Goal: Transaction & Acquisition: Purchase product/service

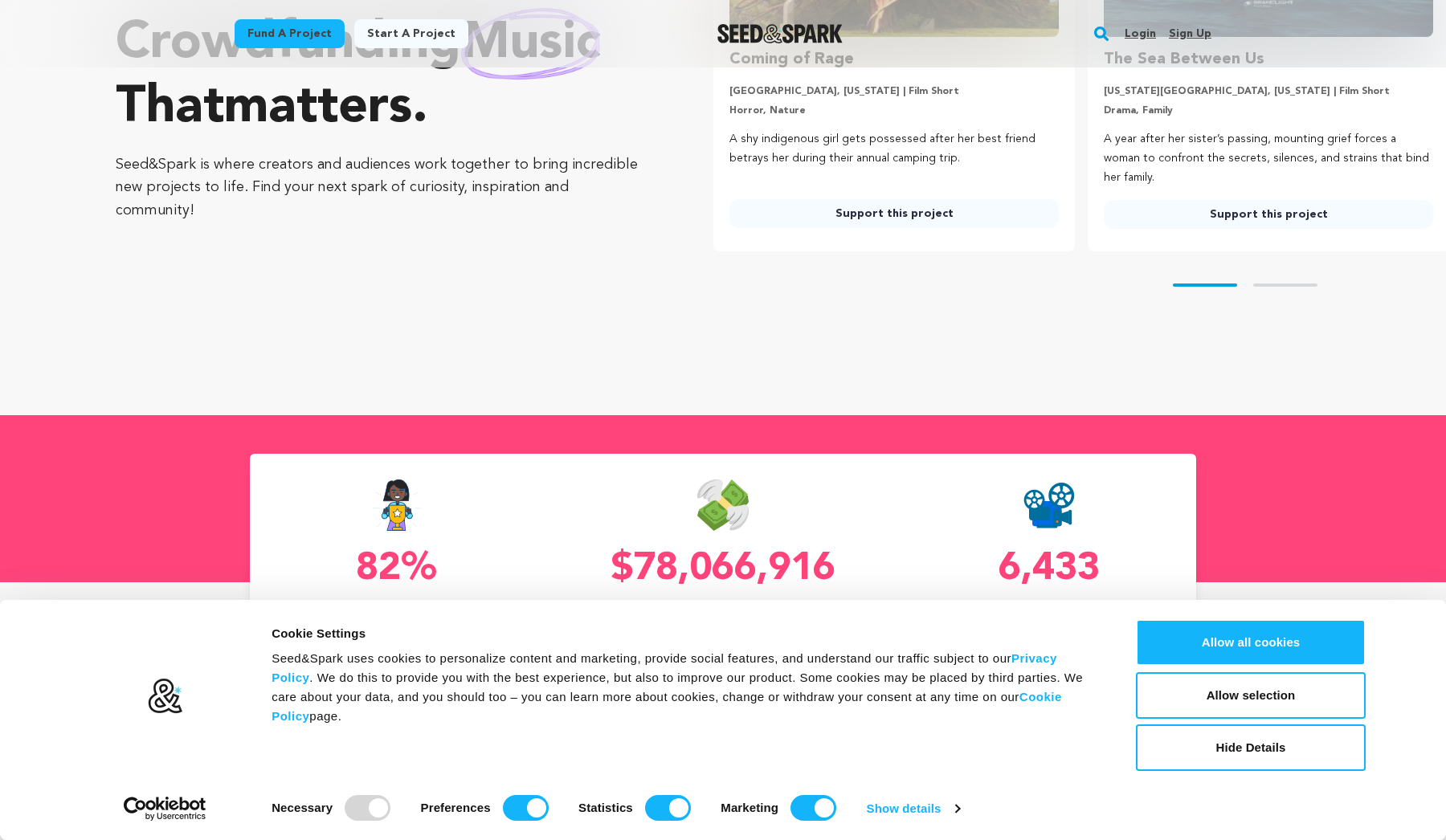
scroll to position [263, 0]
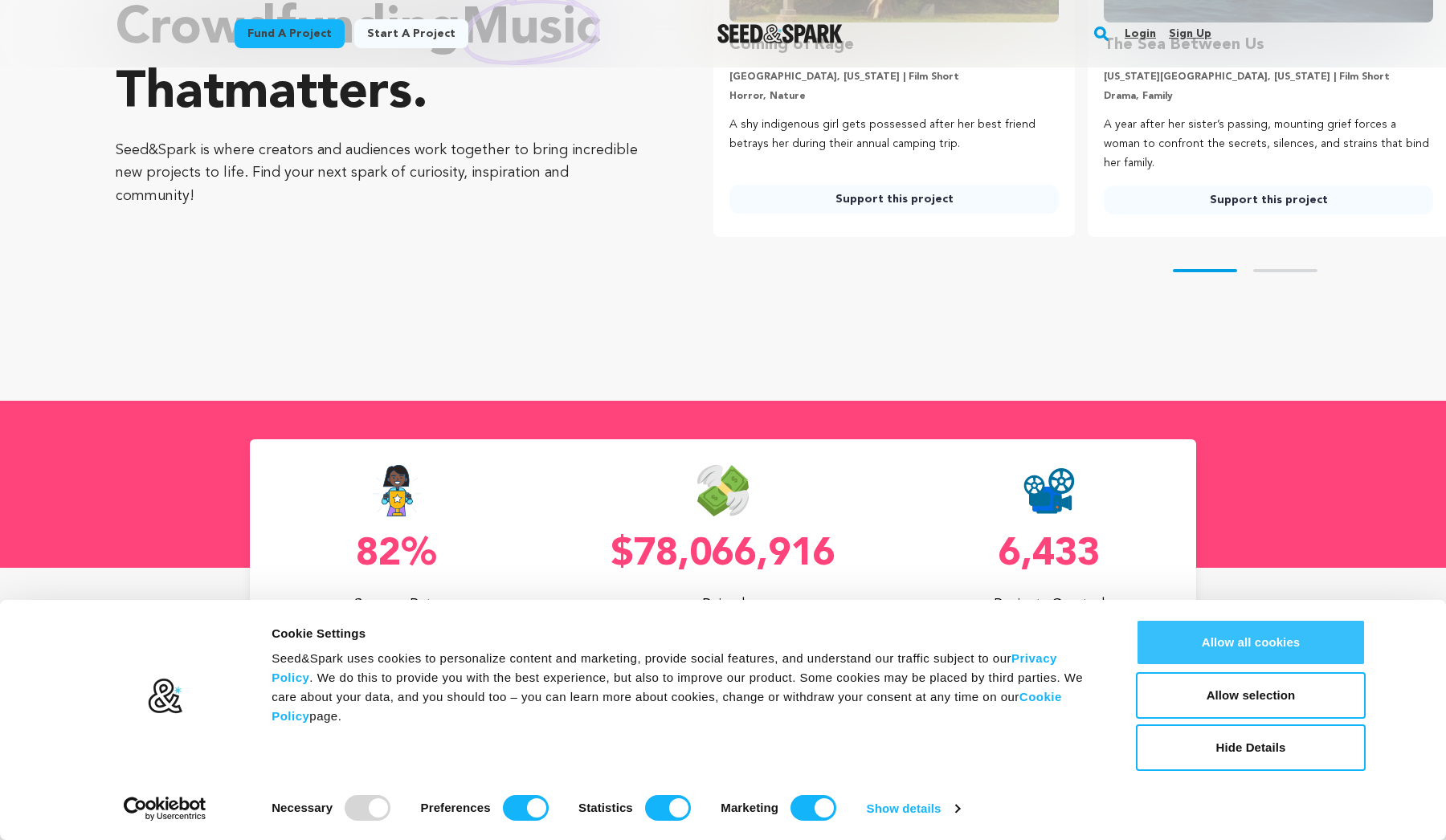
click at [1234, 652] on button "Allow all cookies" at bounding box center [1250, 642] width 230 height 46
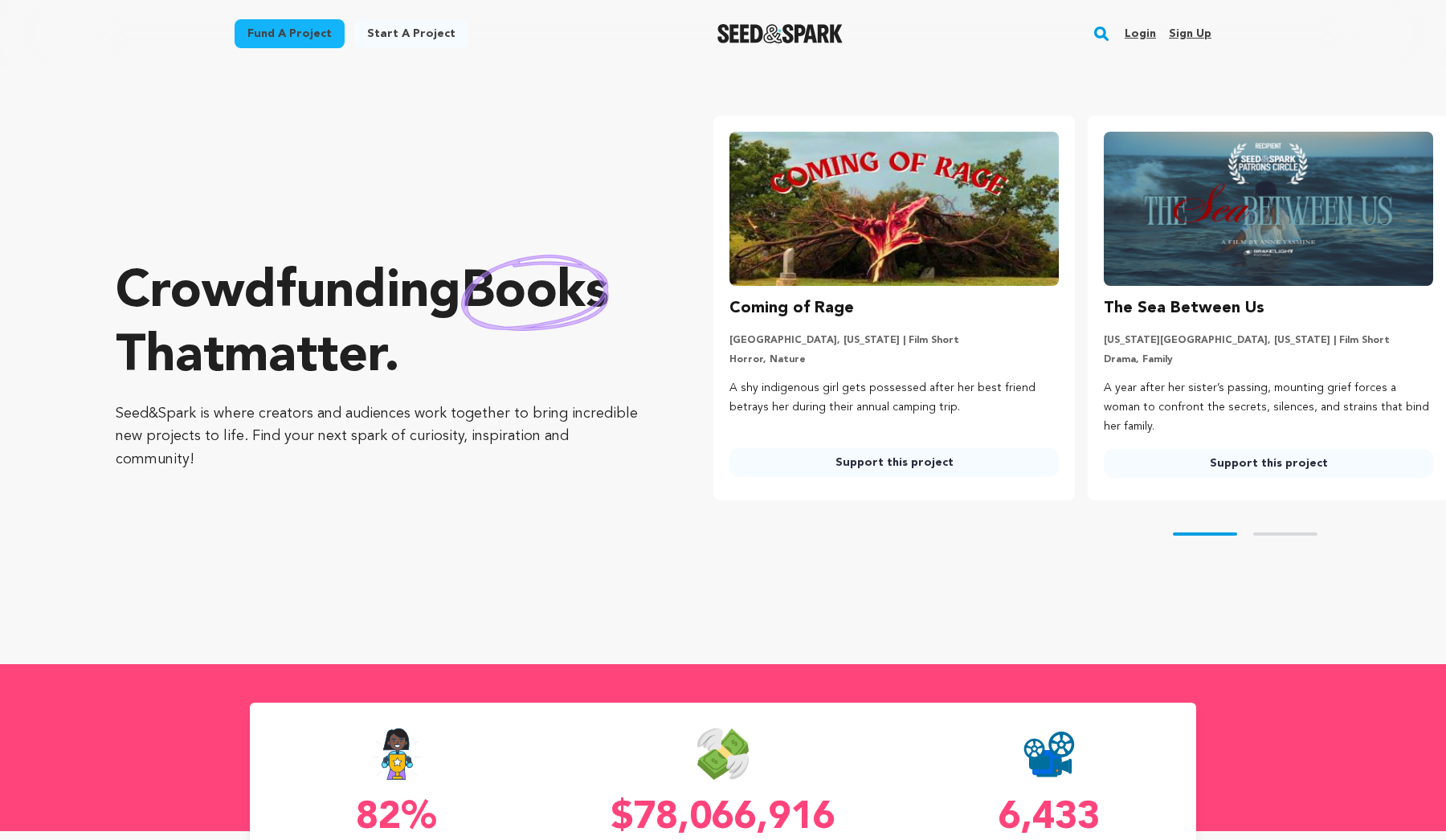
scroll to position [0, 0]
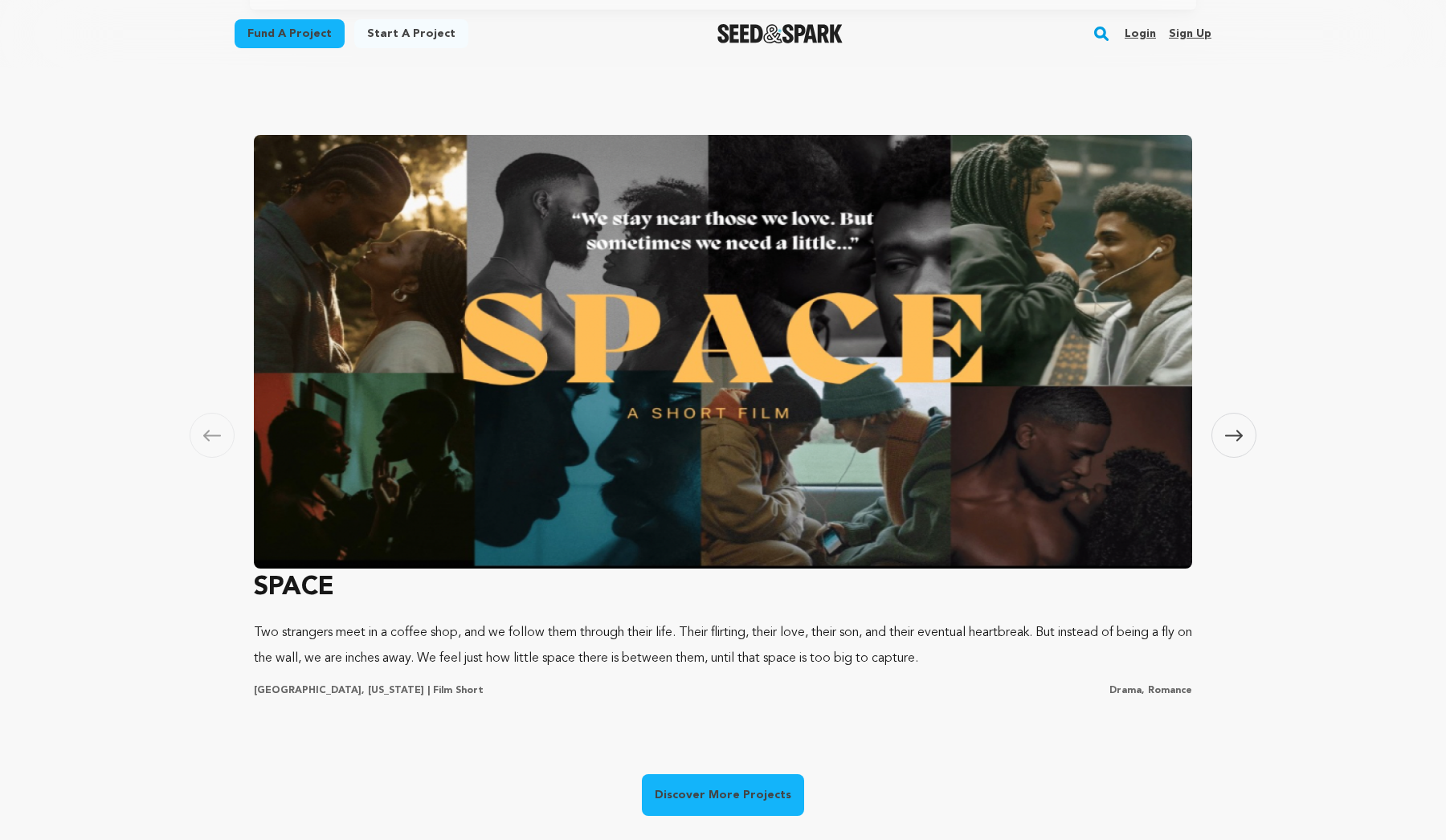
click at [1244, 432] on span at bounding box center [1234, 434] width 45 height 45
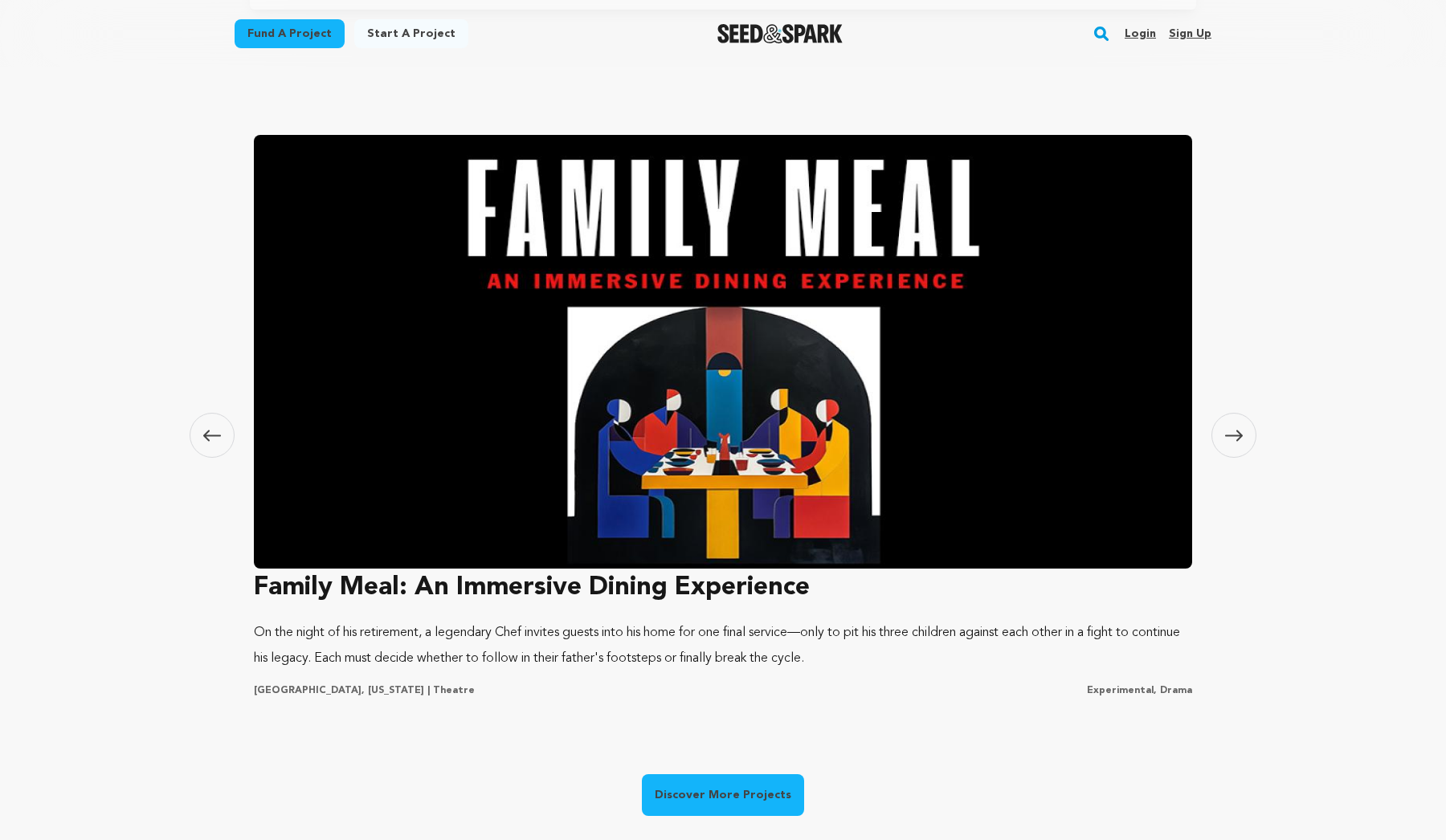
click at [186, 422] on div "Carousel Skip to previous slide page Carousel SPACE Two strangers meet in a cof…" at bounding box center [723, 417] width 1446 height 964
click at [202, 435] on span at bounding box center [212, 434] width 45 height 45
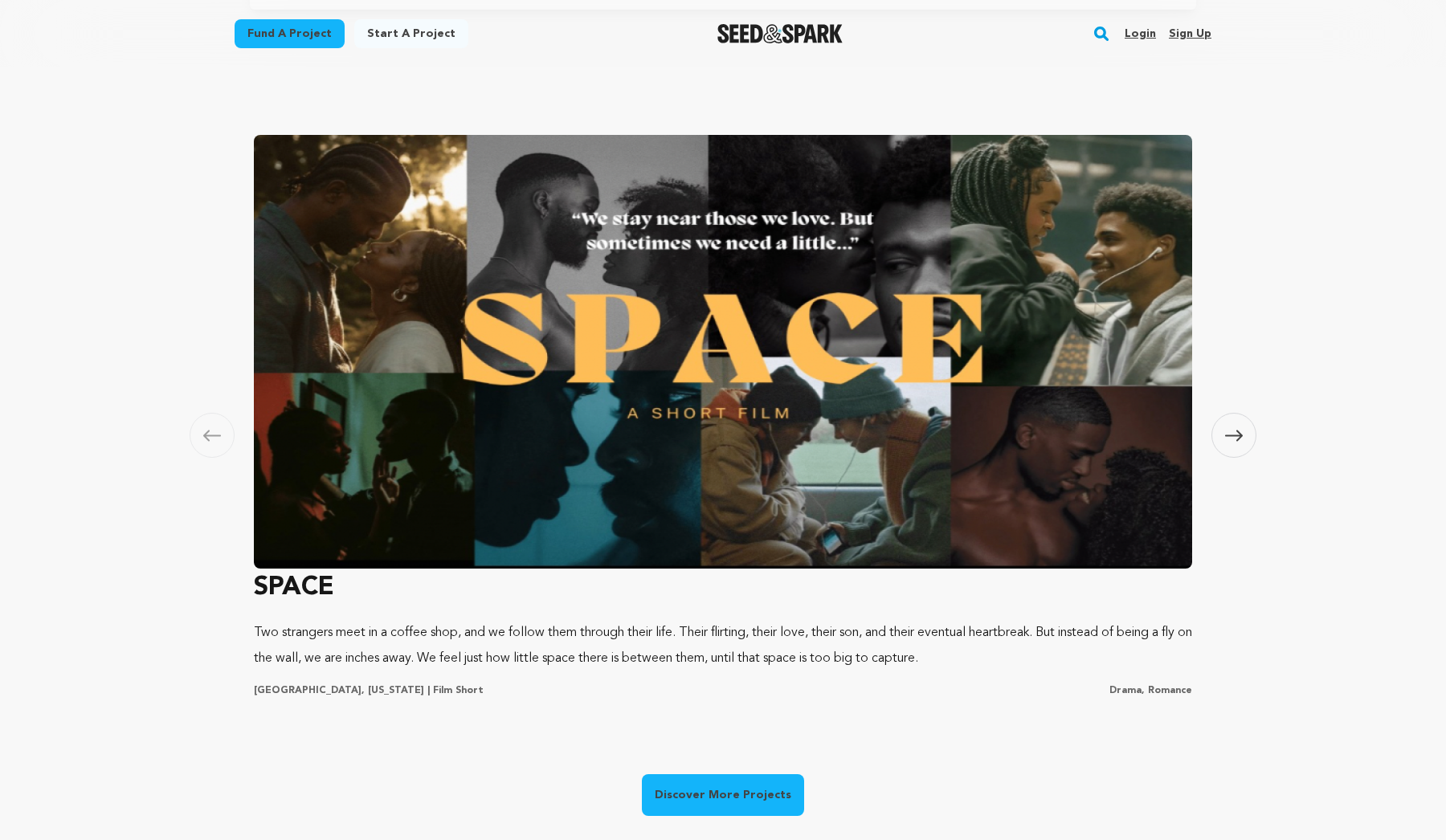
click at [718, 795] on link "Discover More Projects" at bounding box center [723, 794] width 162 height 41
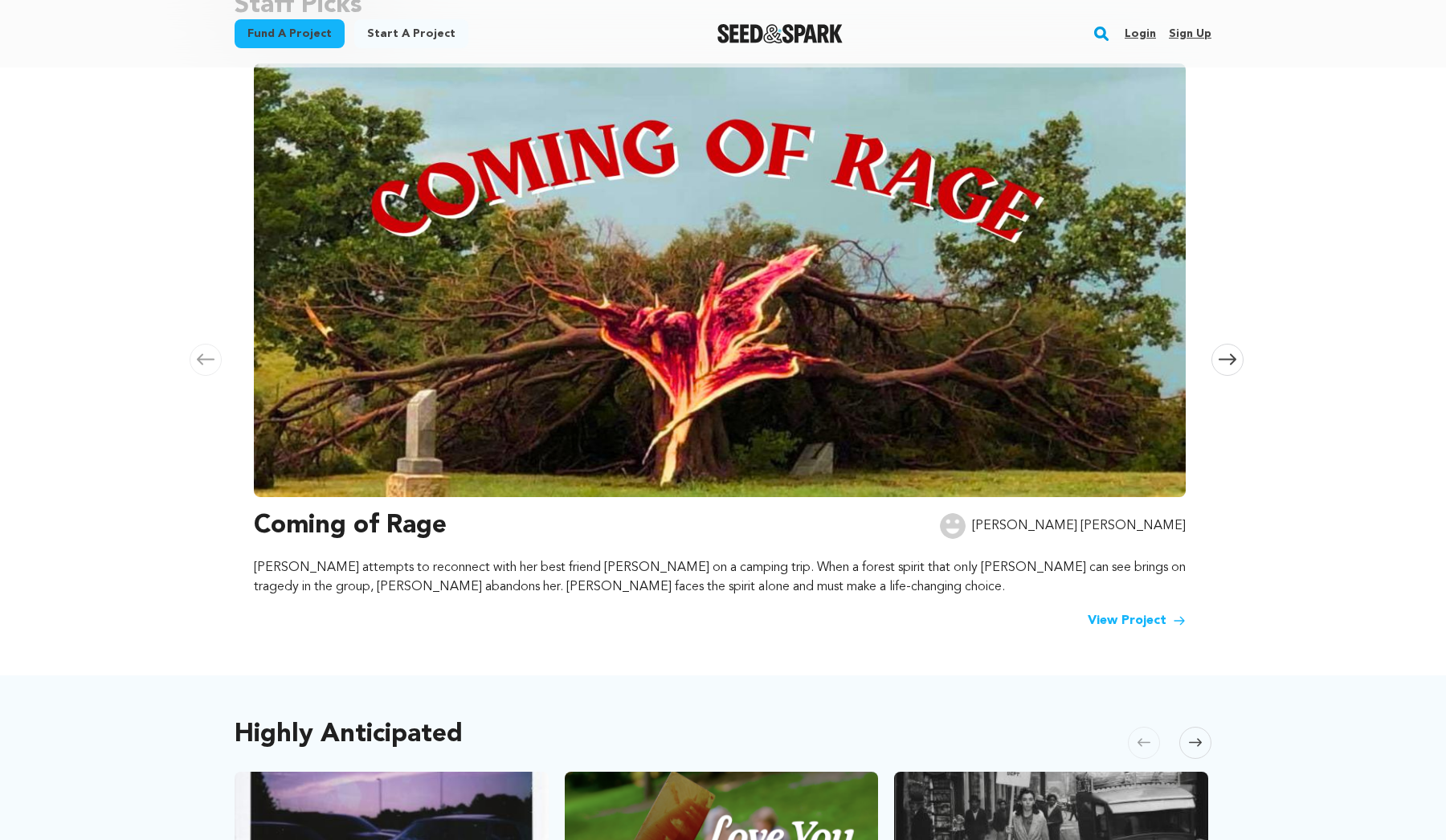
scroll to position [222, 0]
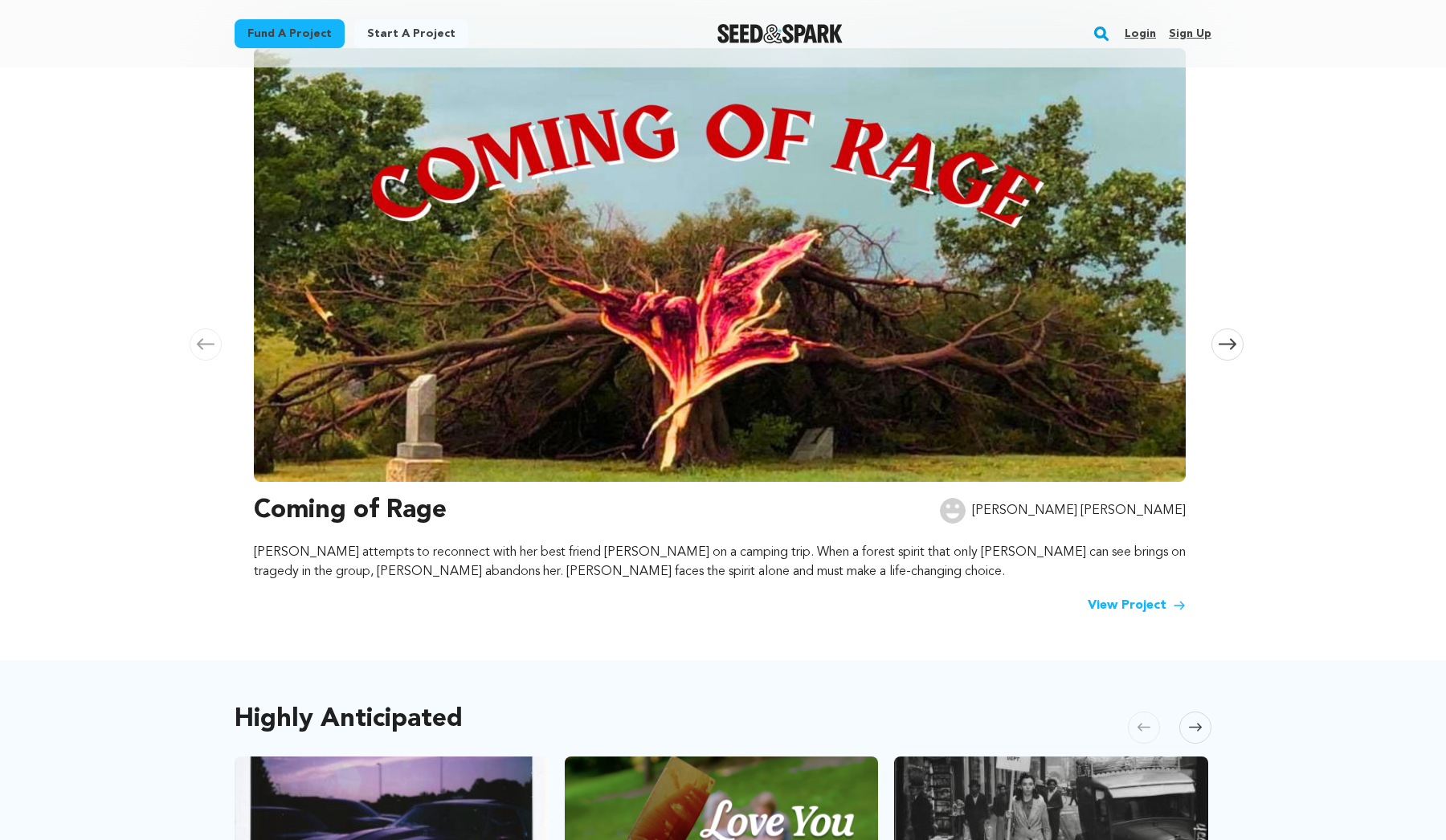
click at [1159, 603] on link "View Project" at bounding box center [1136, 605] width 98 height 19
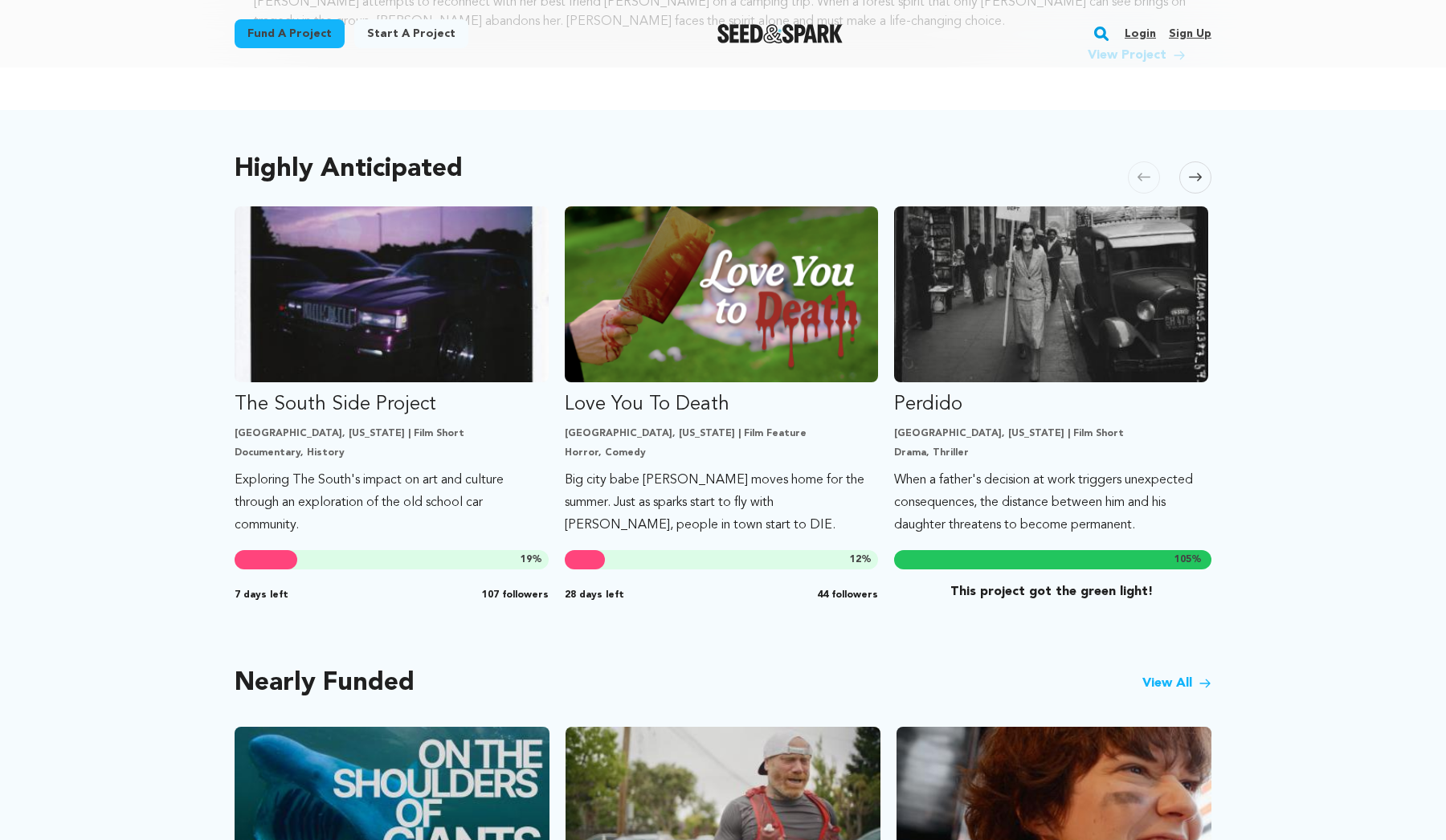
scroll to position [791, 0]
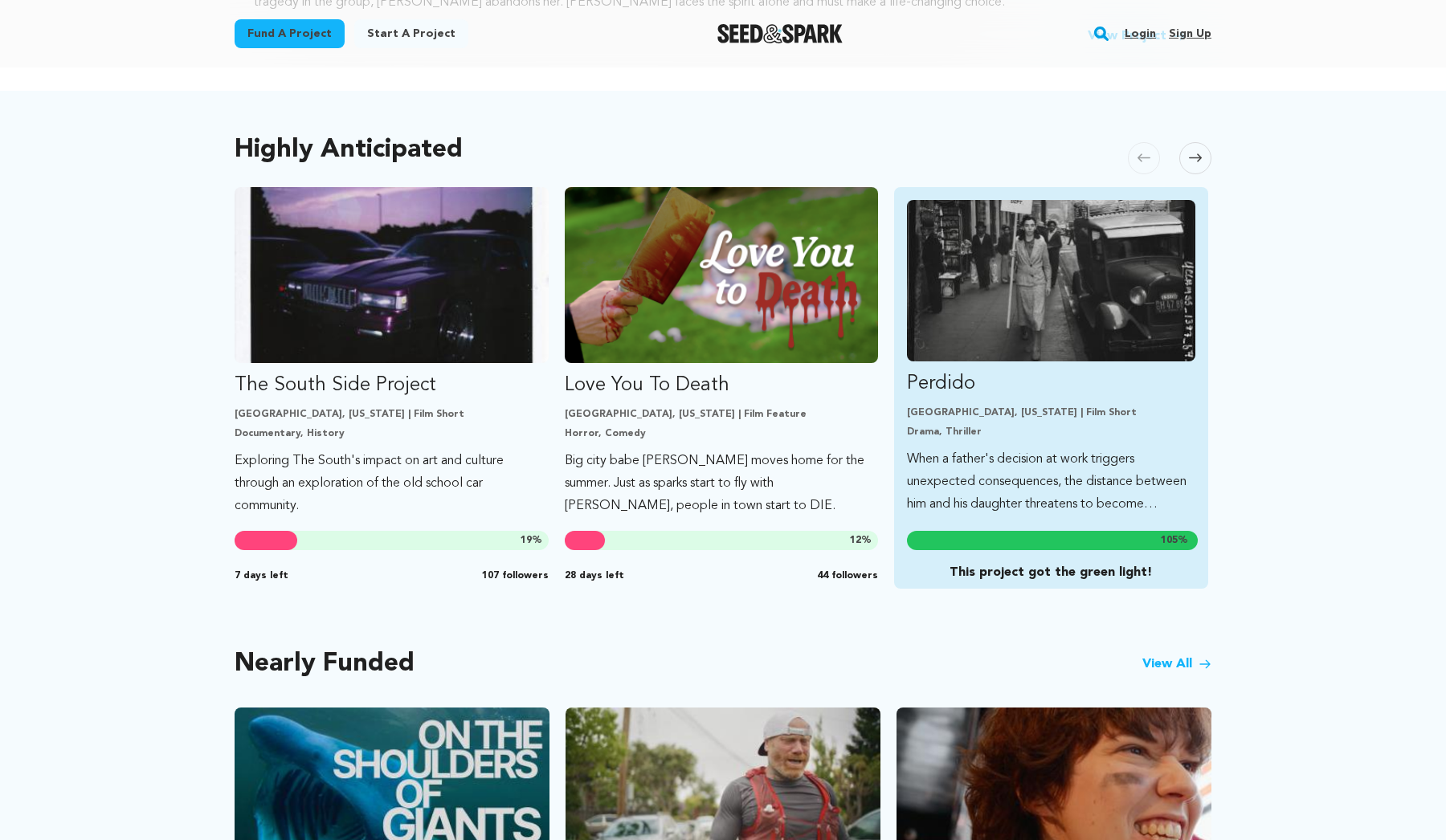
click at [1030, 322] on img "Fund Perdido" at bounding box center [1051, 281] width 288 height 161
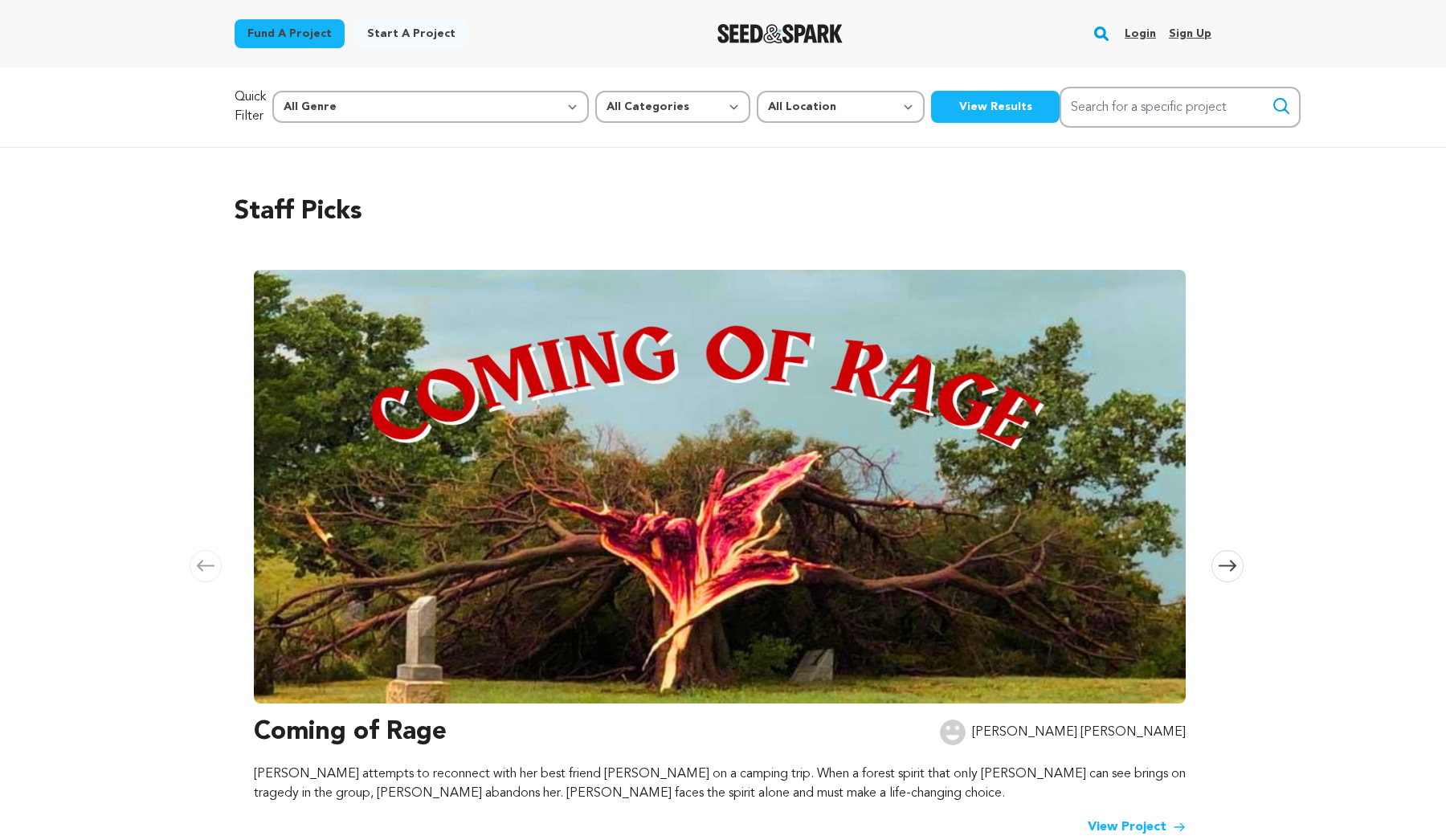
scroll to position [0, 0]
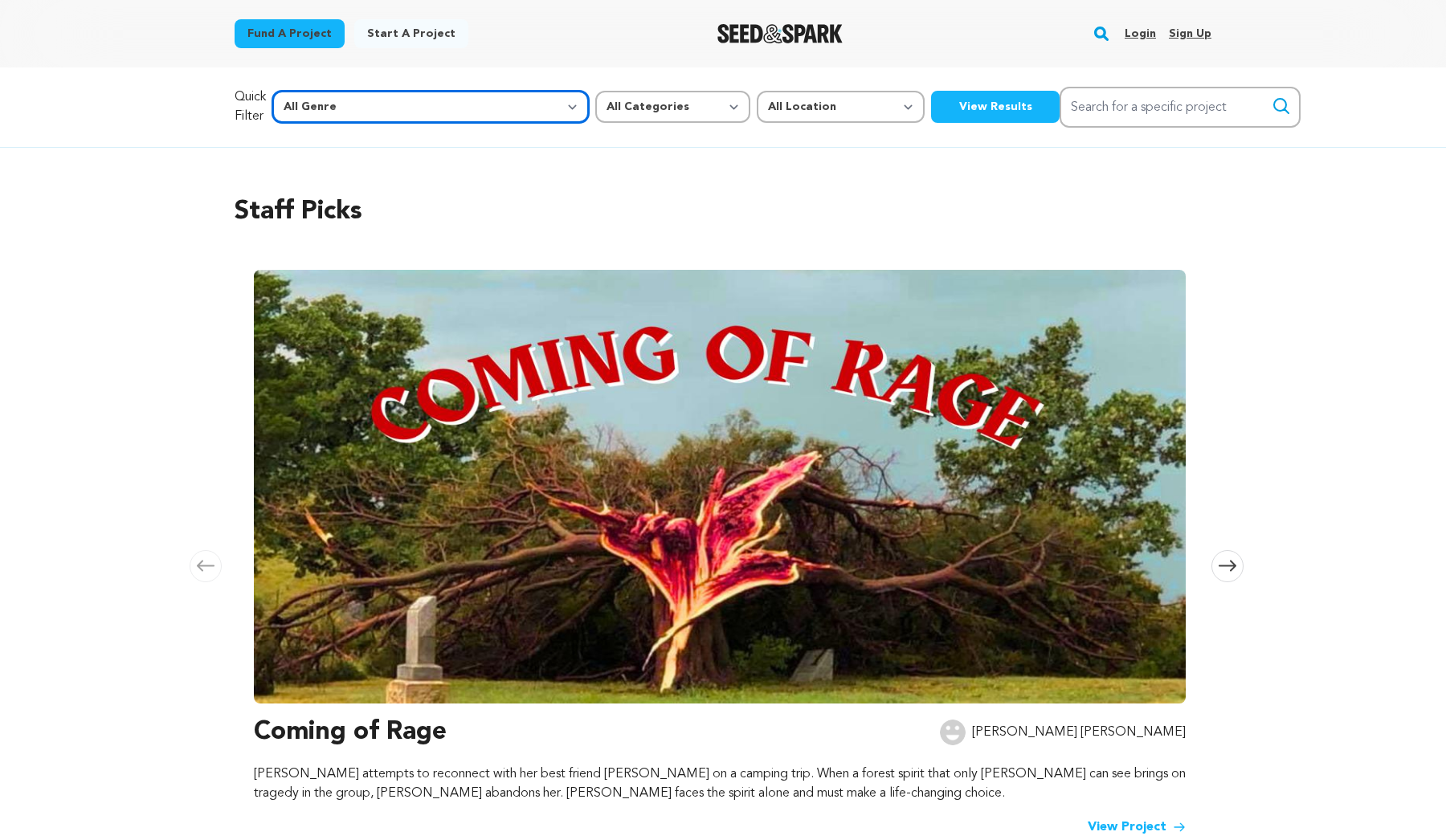
select select "14"
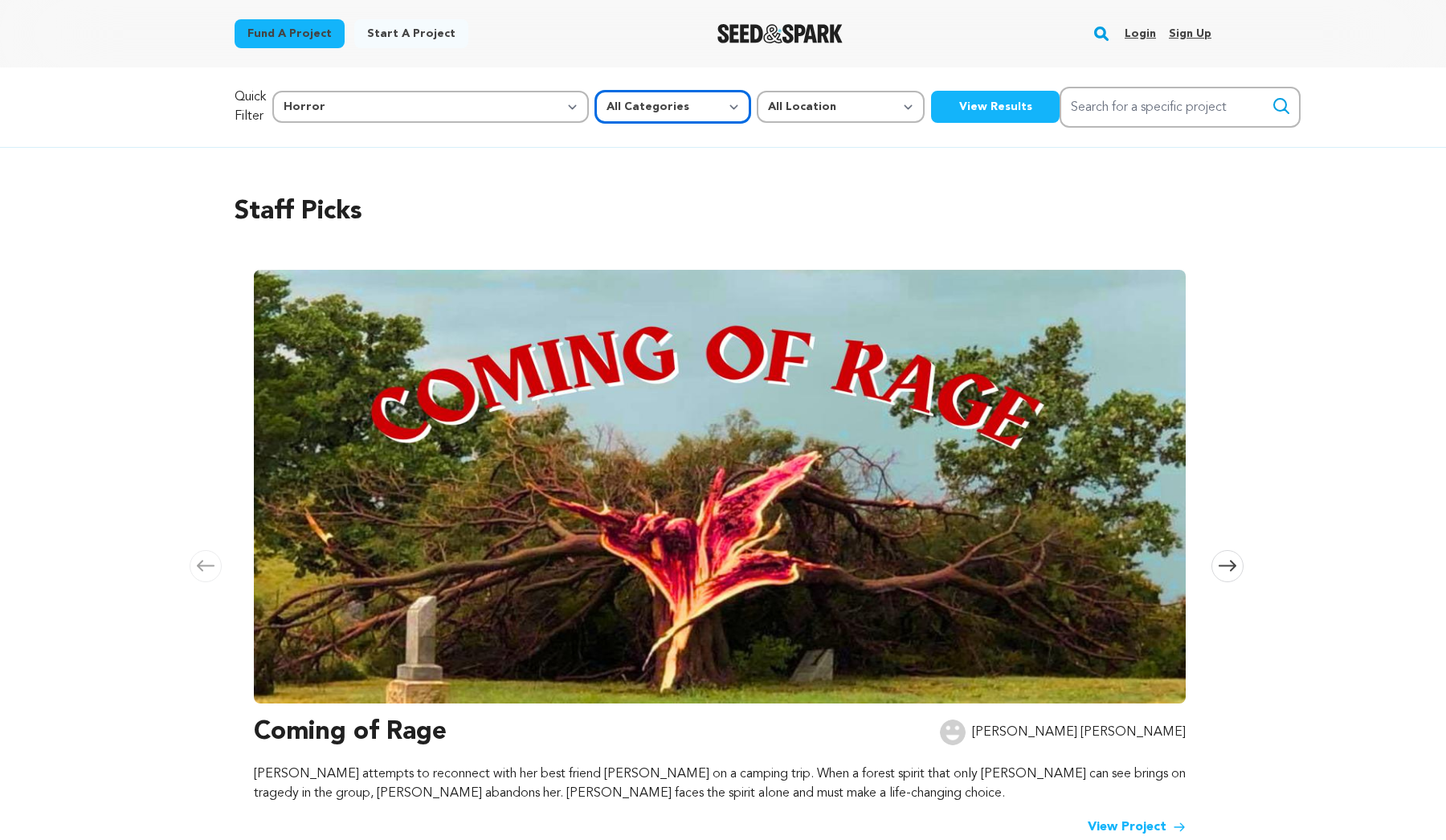
select select "1293"
click at [931, 101] on button "View Results" at bounding box center [995, 106] width 129 height 32
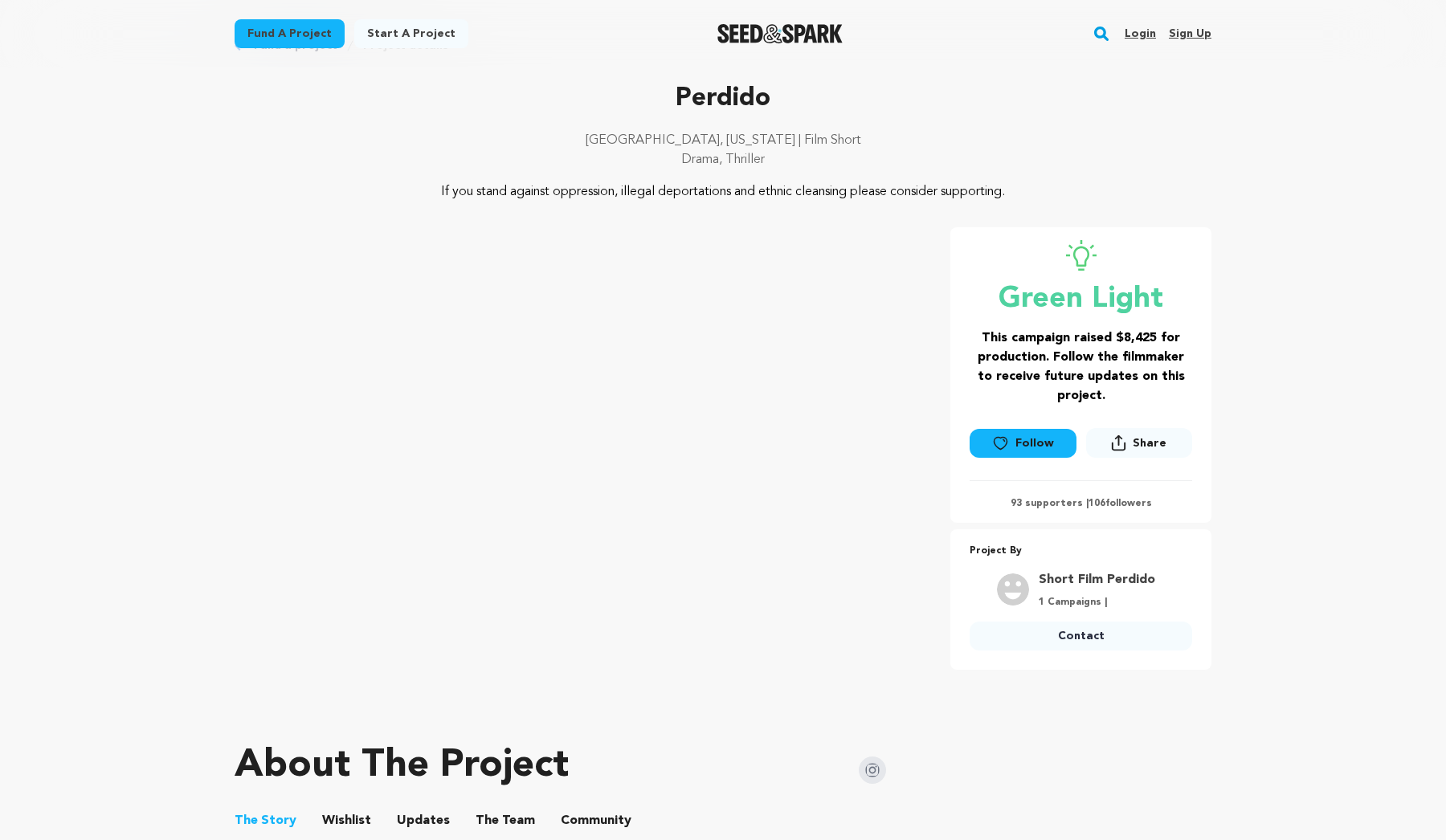
scroll to position [61, 0]
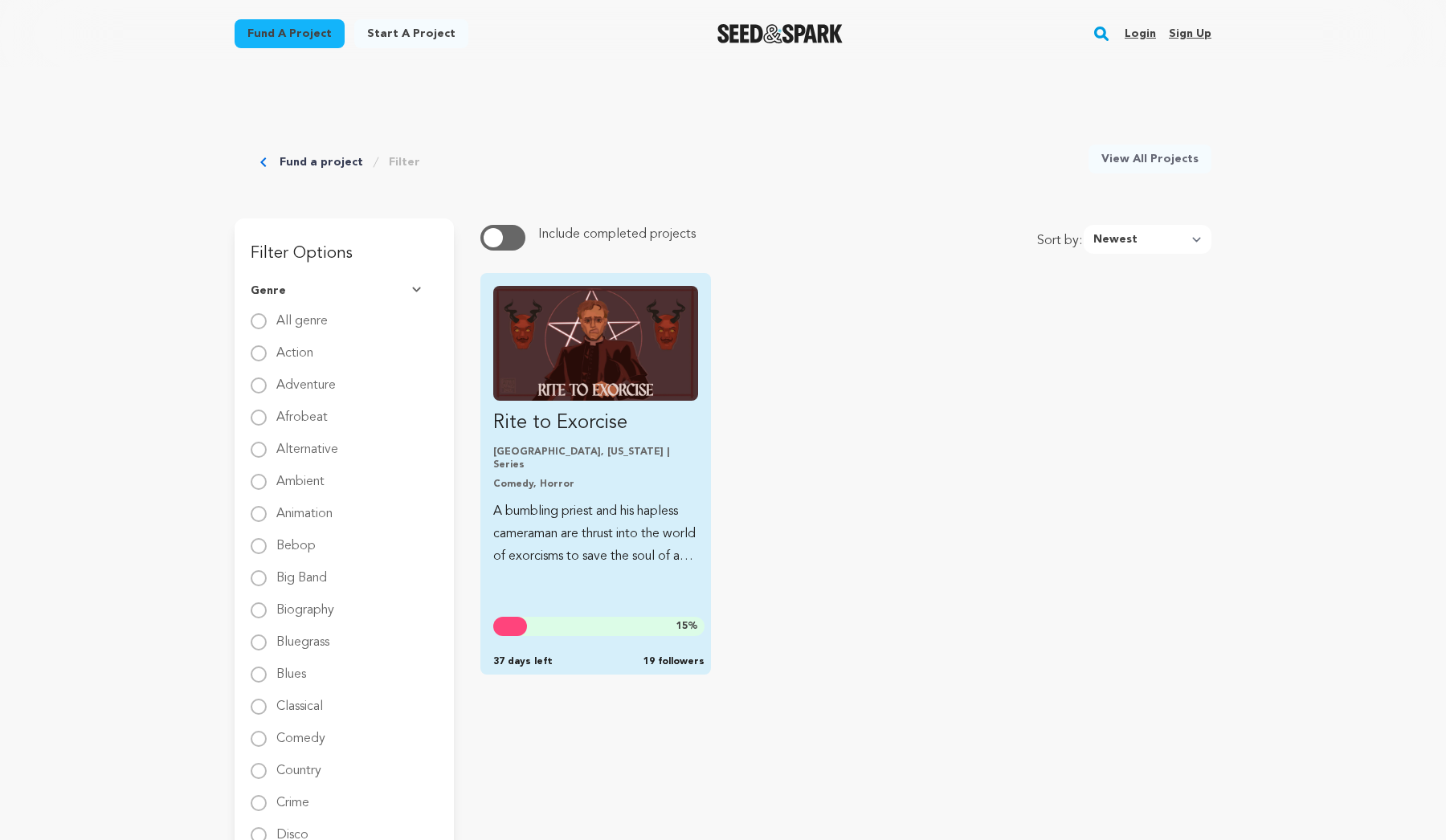
click at [594, 381] on img "Fund Rite to Exorcise" at bounding box center [595, 342] width 205 height 114
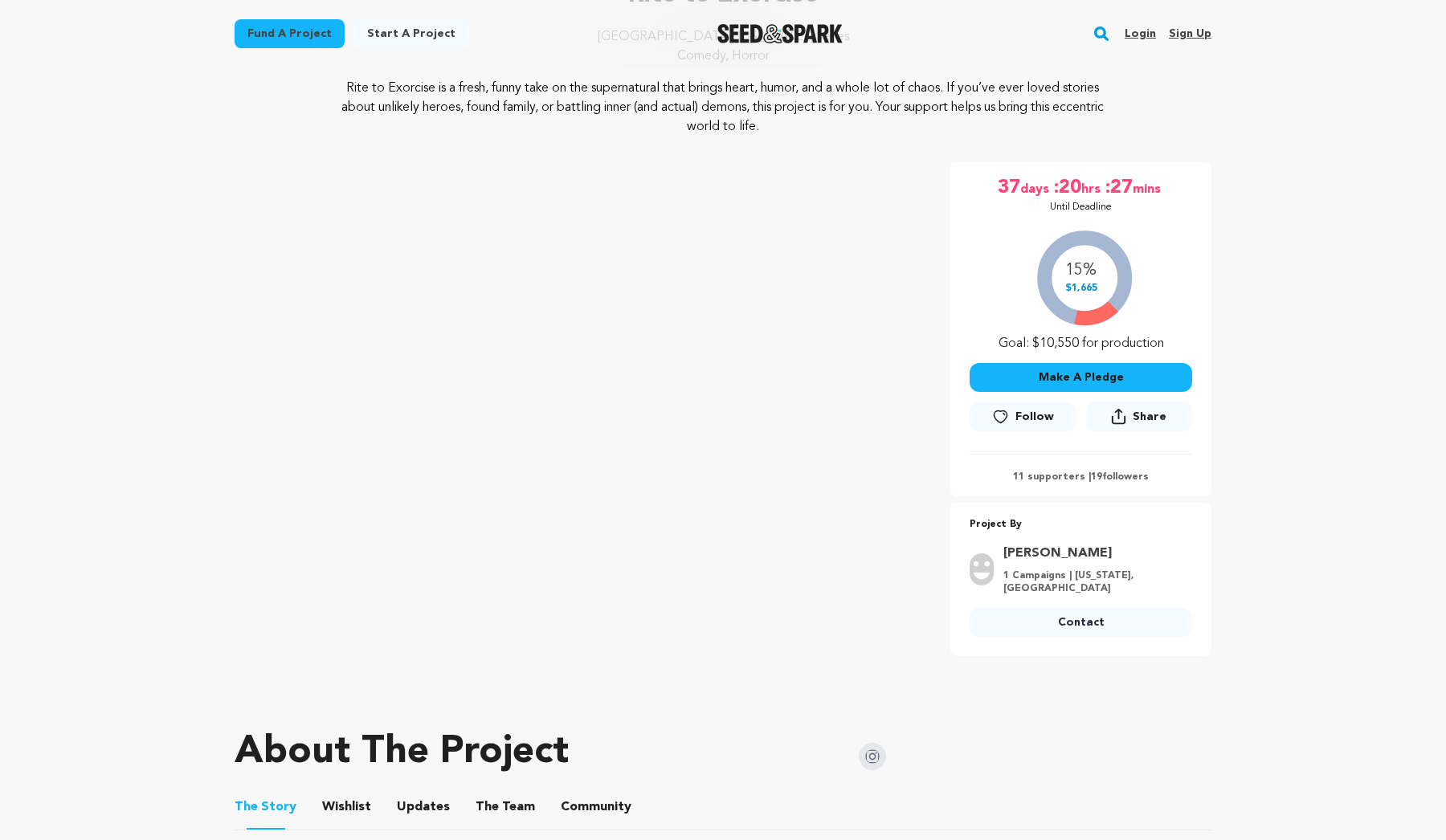
scroll to position [168, 0]
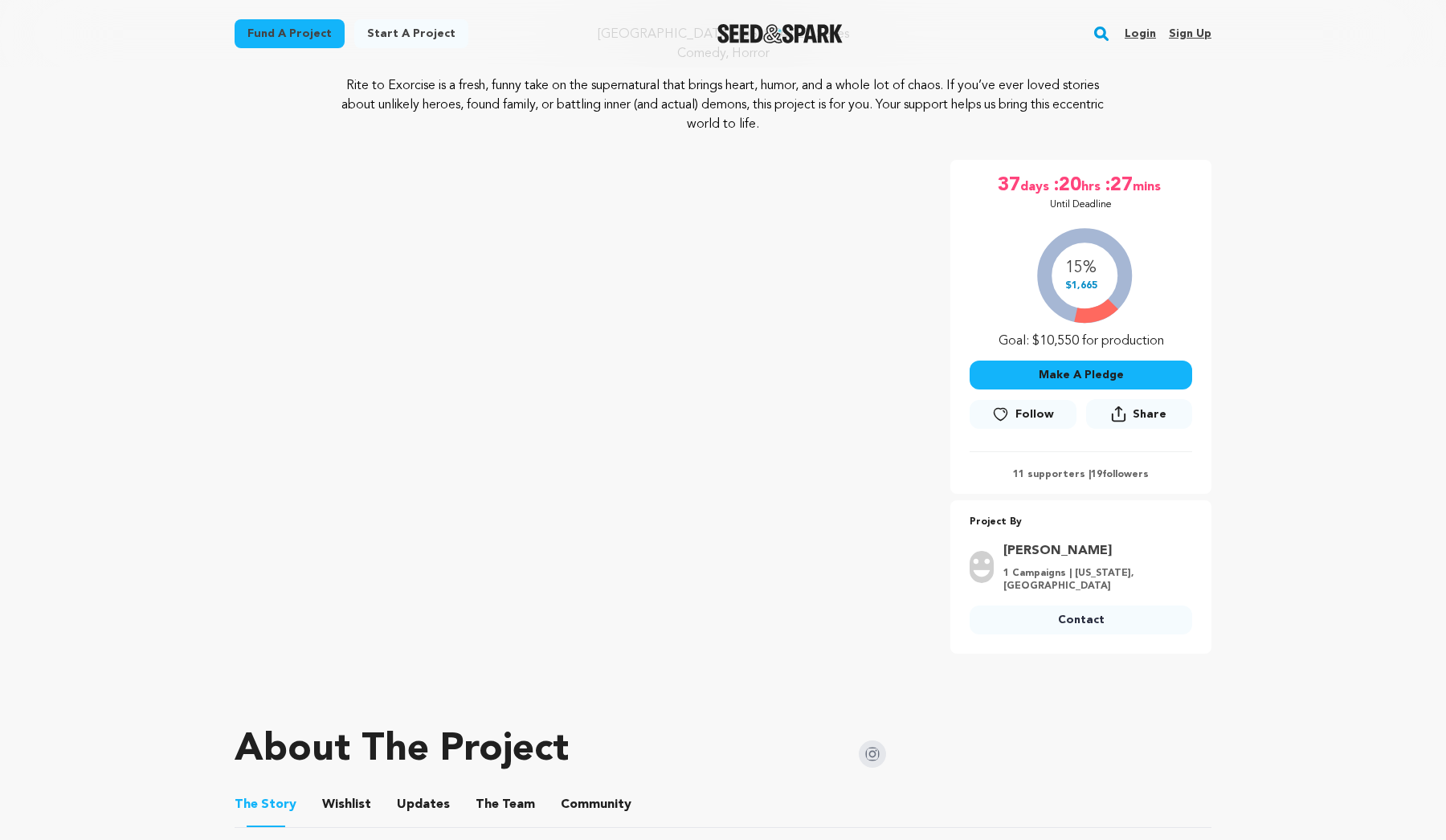
click at [114, 4] on div "Fund a project Start a project Search Login Sign up Start a project Open main m…" at bounding box center [723, 34] width 1446 height 67
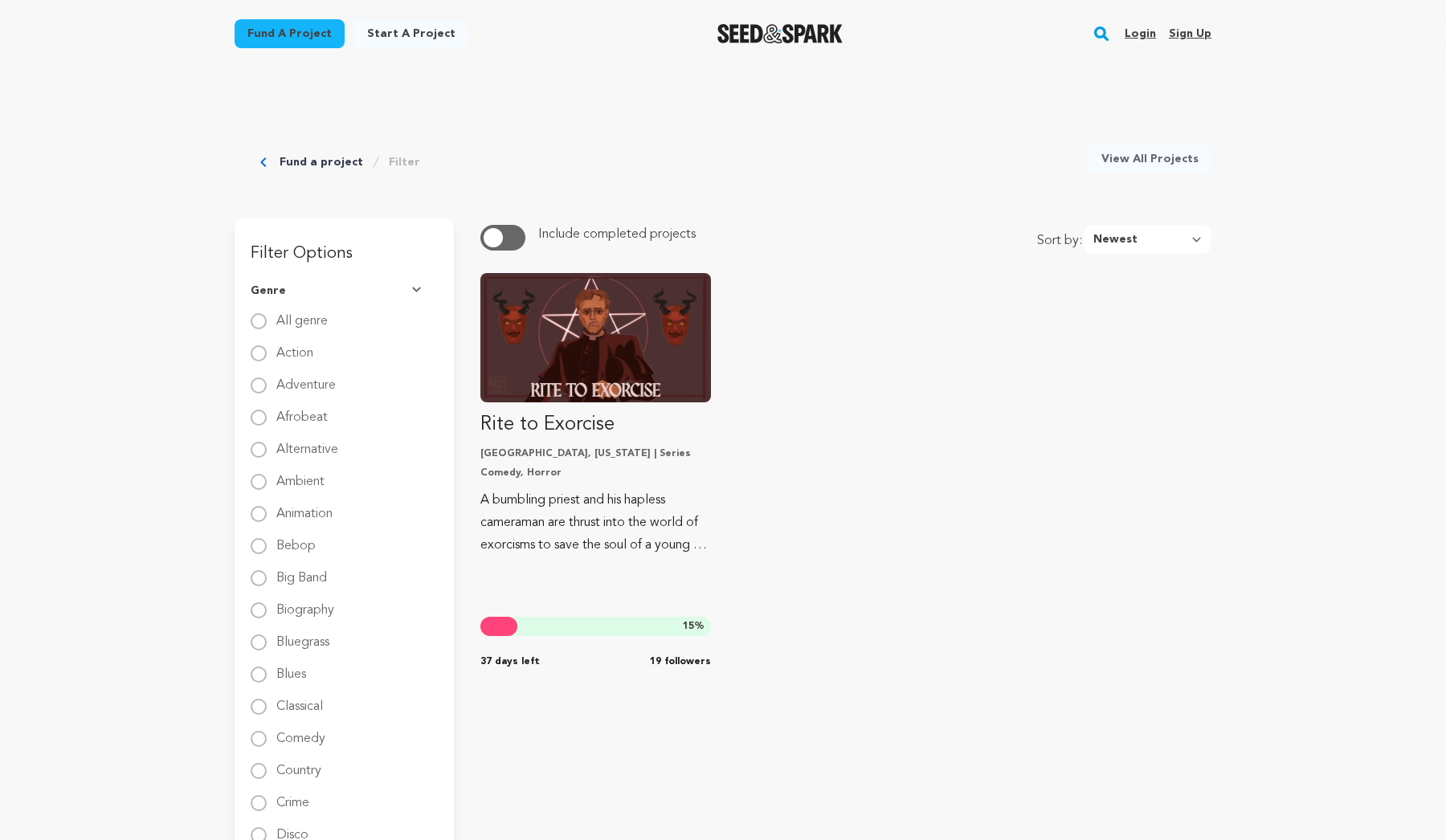
scroll to position [1, 0]
